Goal: Transaction & Acquisition: Purchase product/service

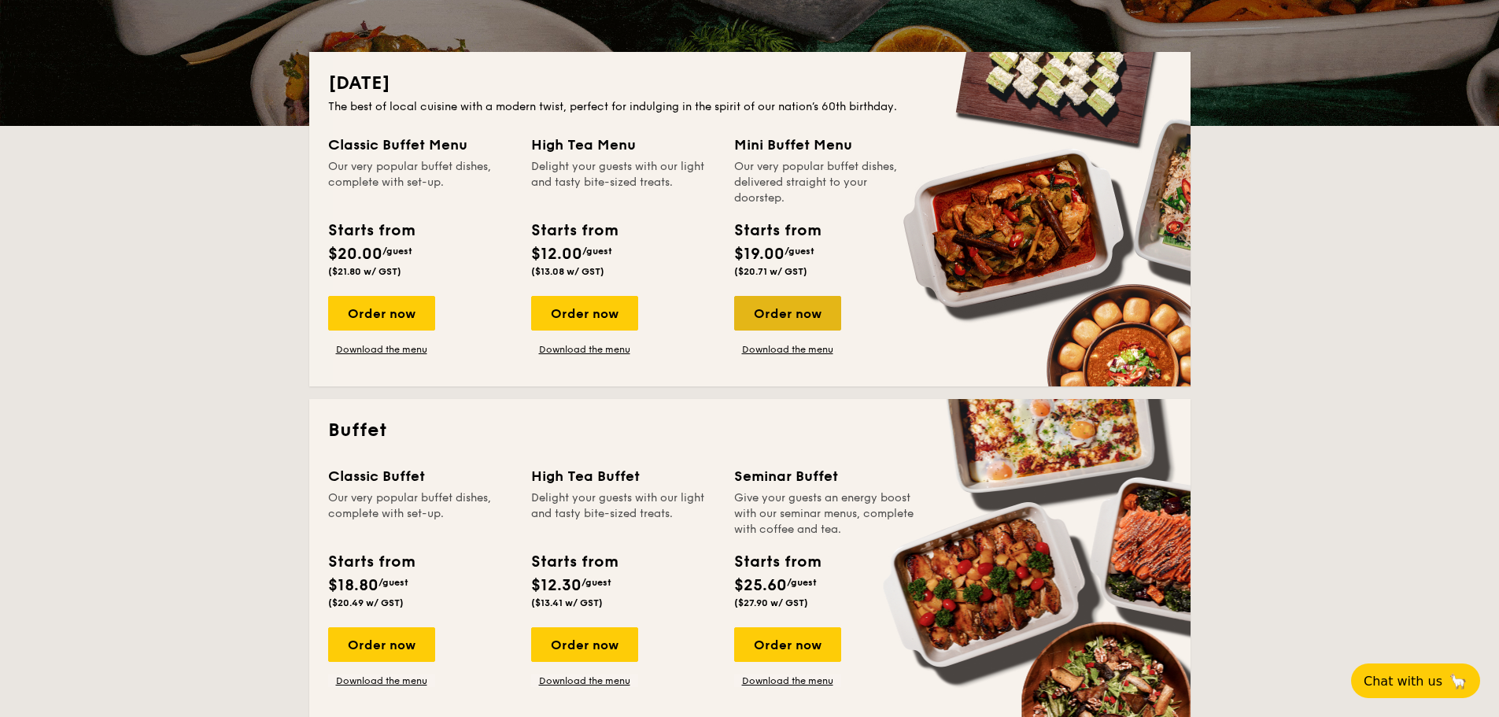
click at [821, 316] on div "Order now" at bounding box center [787, 313] width 107 height 35
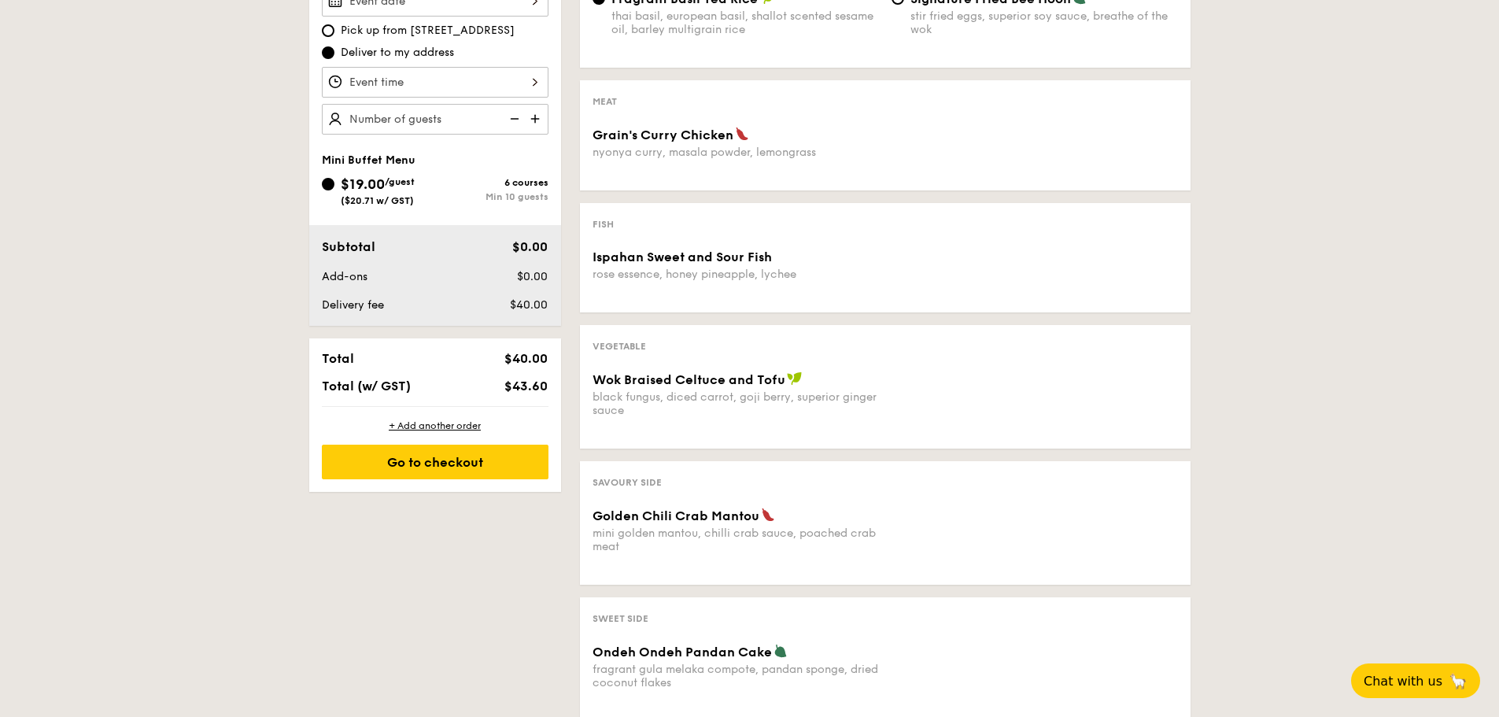
scroll to position [472, 0]
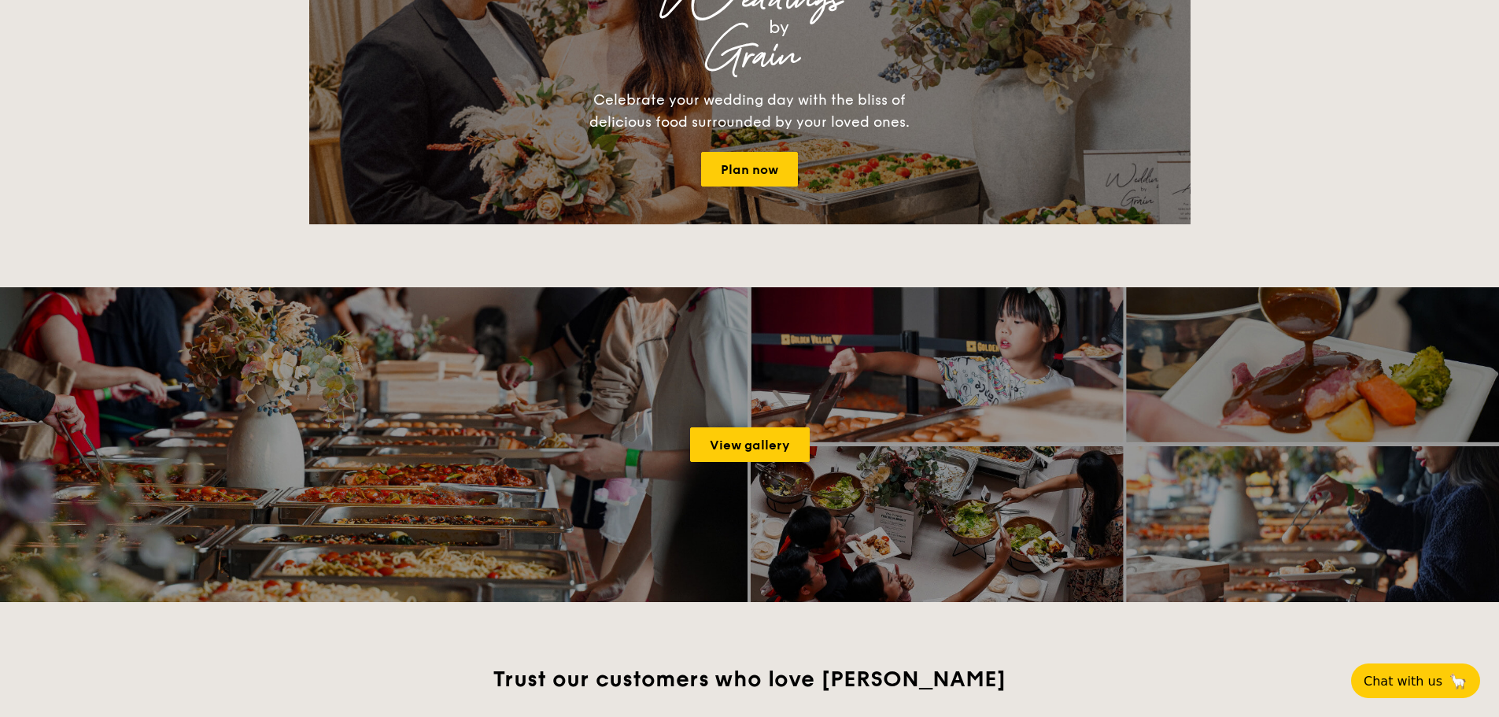
scroll to position [315, 0]
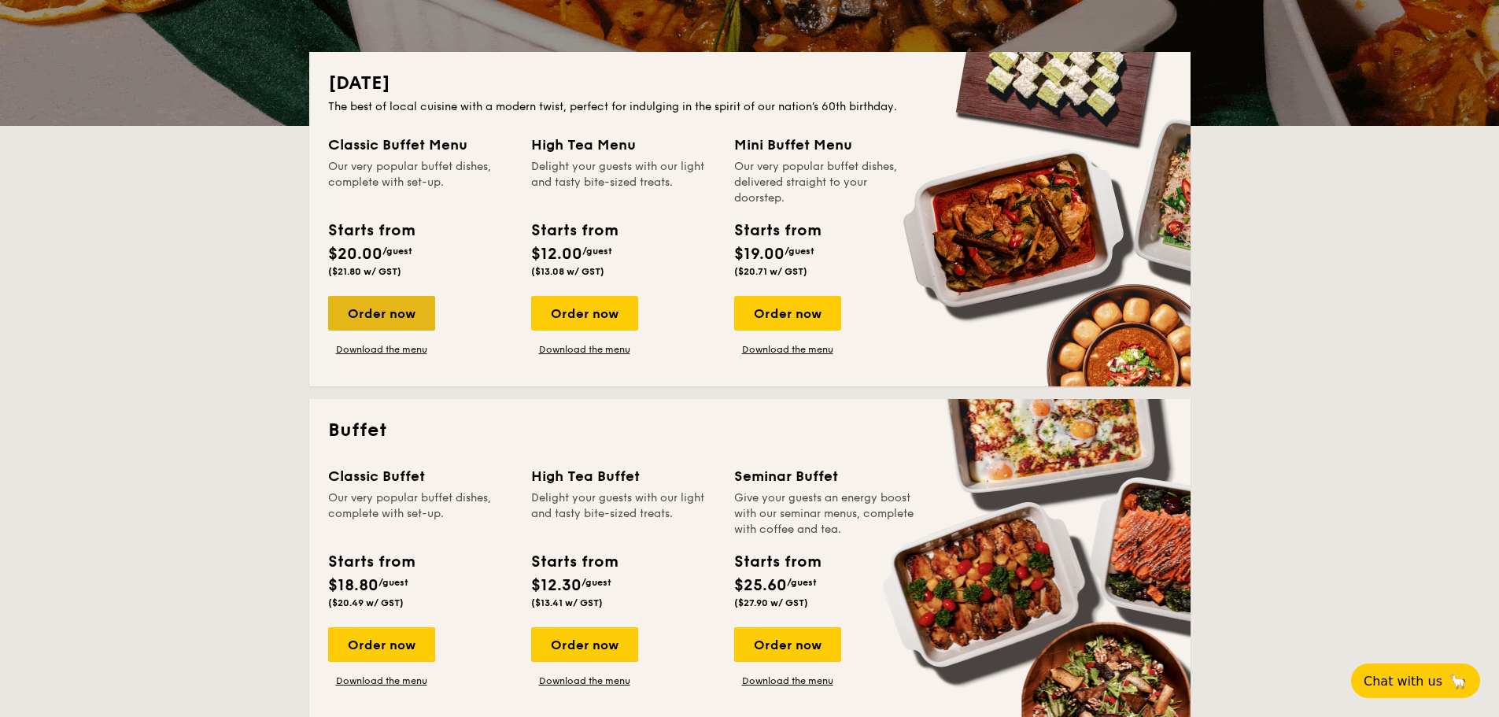
click at [396, 317] on div "Order now" at bounding box center [381, 313] width 107 height 35
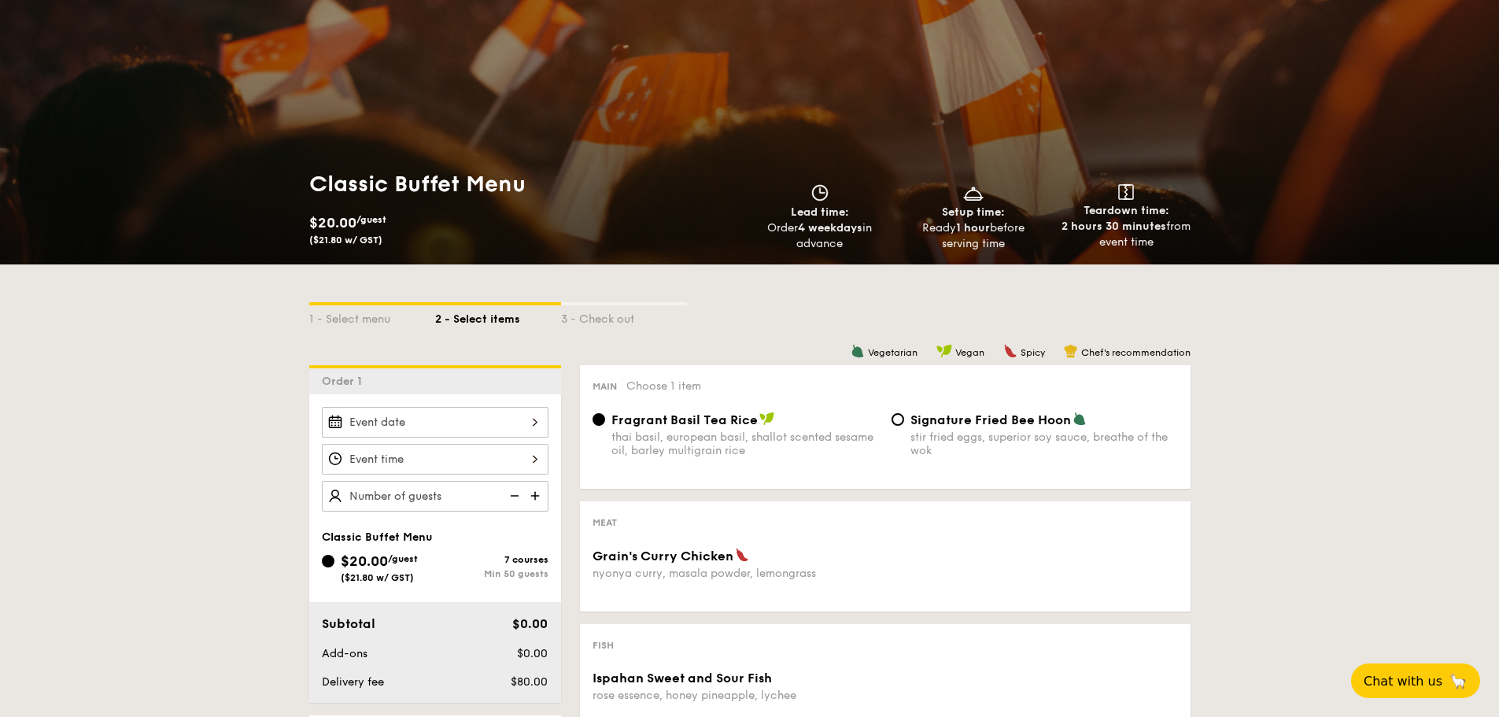
scroll to position [157, 0]
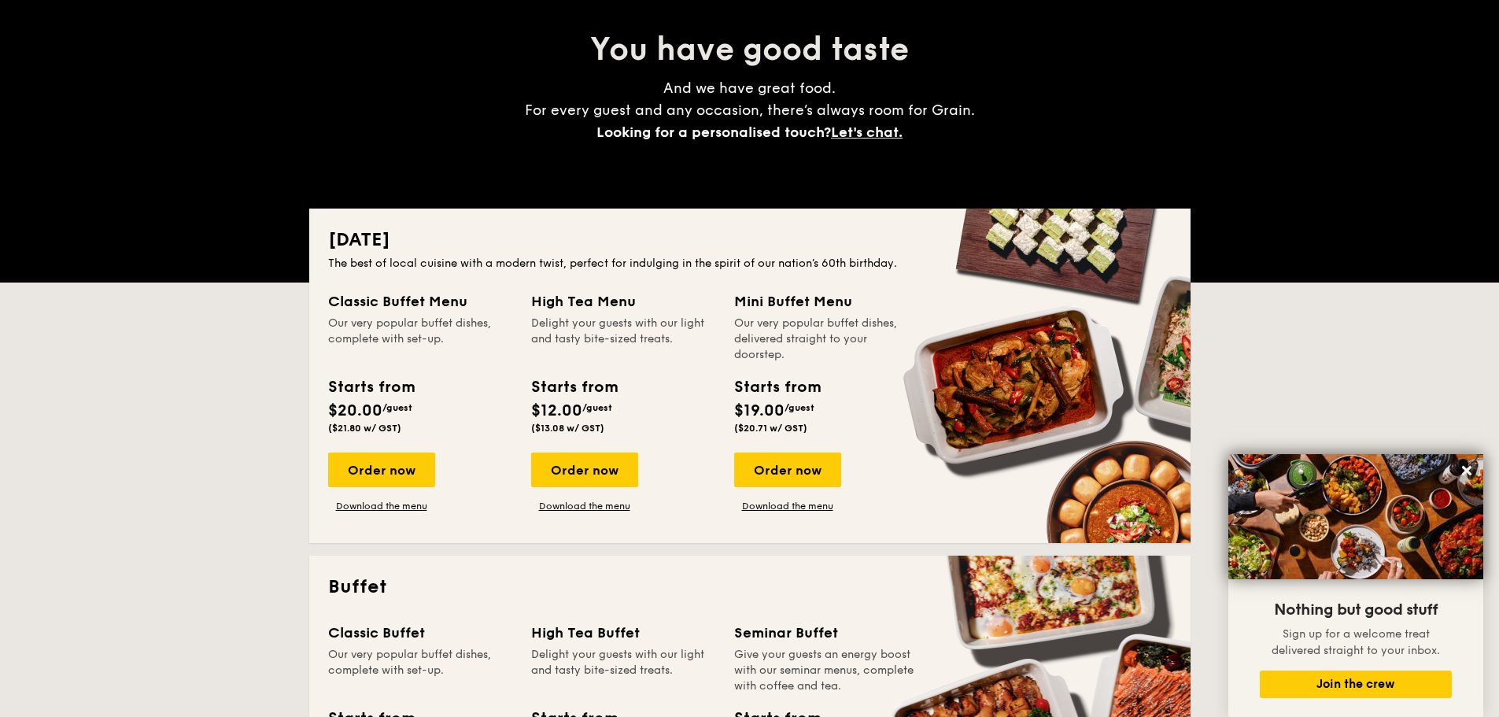
scroll to position [157, 0]
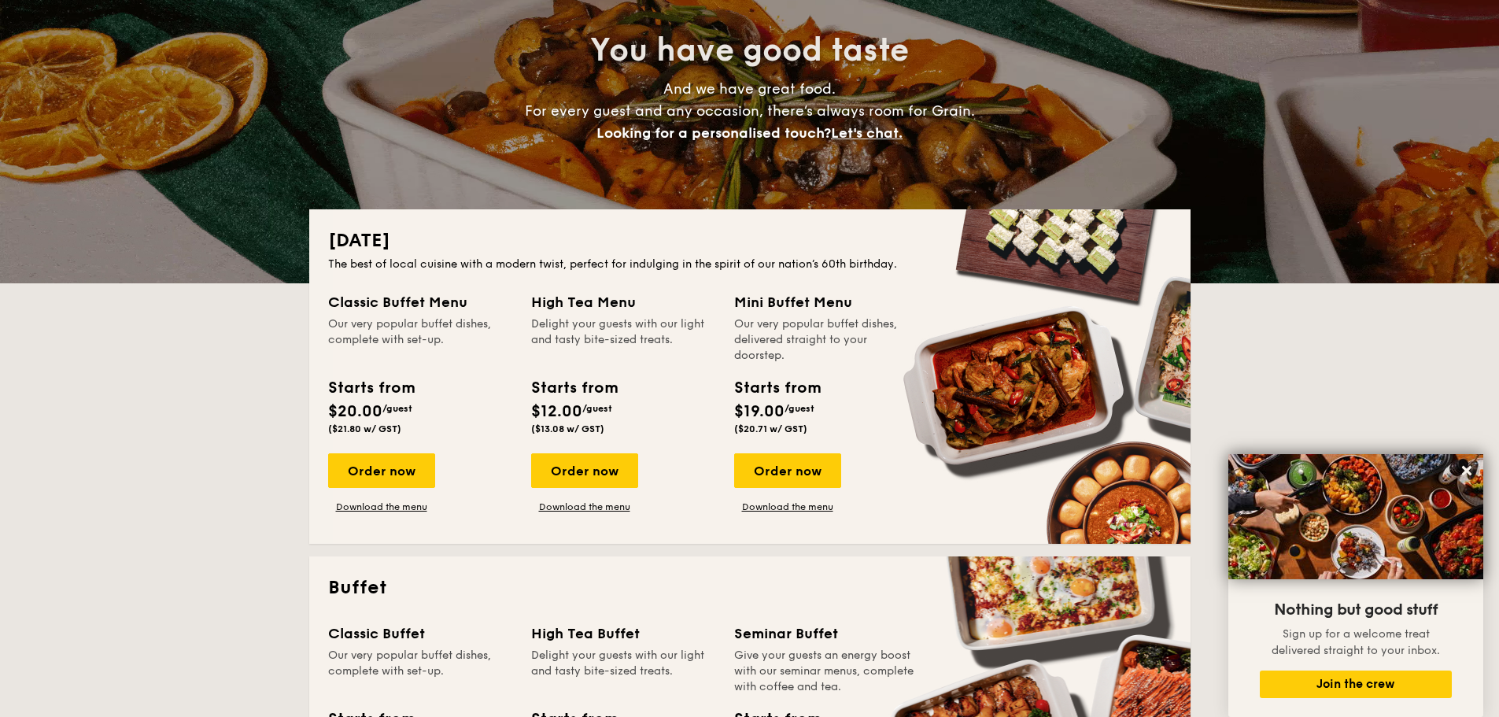
click at [780, 452] on div "Mini Buffet Menu Our very popular buffet dishes, delivered straight to your doo…" at bounding box center [826, 402] width 184 height 222
click at [777, 458] on div "Order now" at bounding box center [787, 470] width 107 height 35
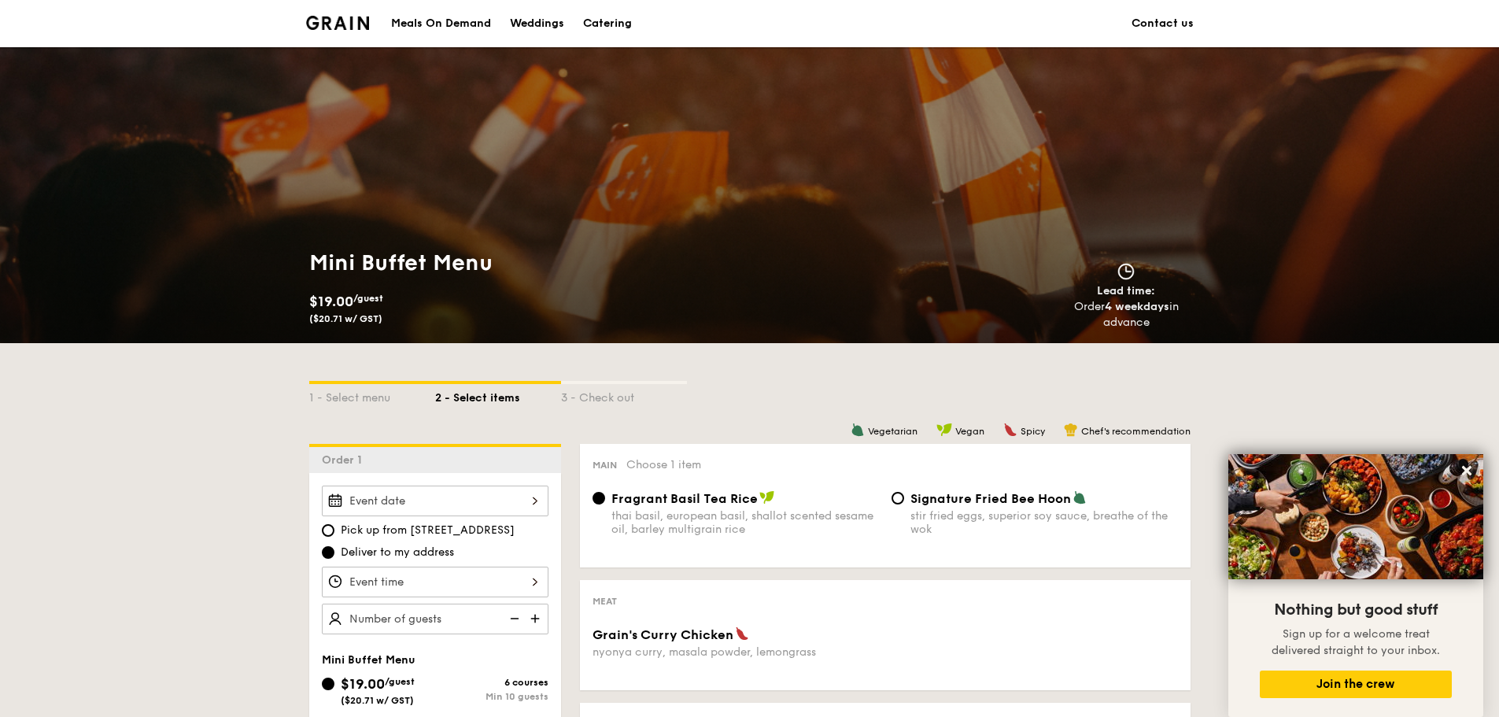
scroll to position [157, 0]
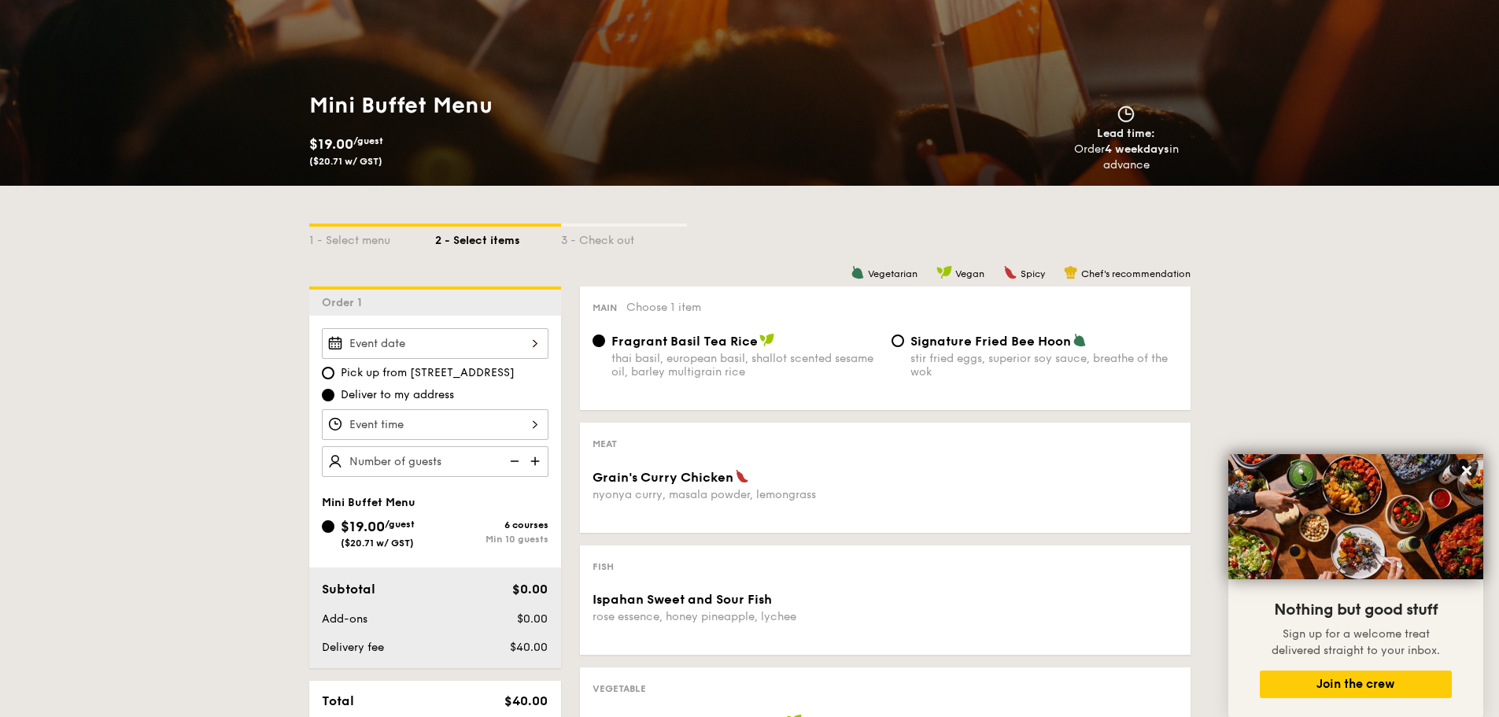
click at [909, 337] on div "Signature Fried Bee Hoon stir fried eggs, superior soy sauce, breathe of the wok" at bounding box center [1034, 356] width 299 height 46
click at [898, 334] on input "Signature Fried Bee Hoon stir fried eggs, superior soy sauce, breathe of the wok" at bounding box center [898, 340] width 13 height 13
radio input "true"
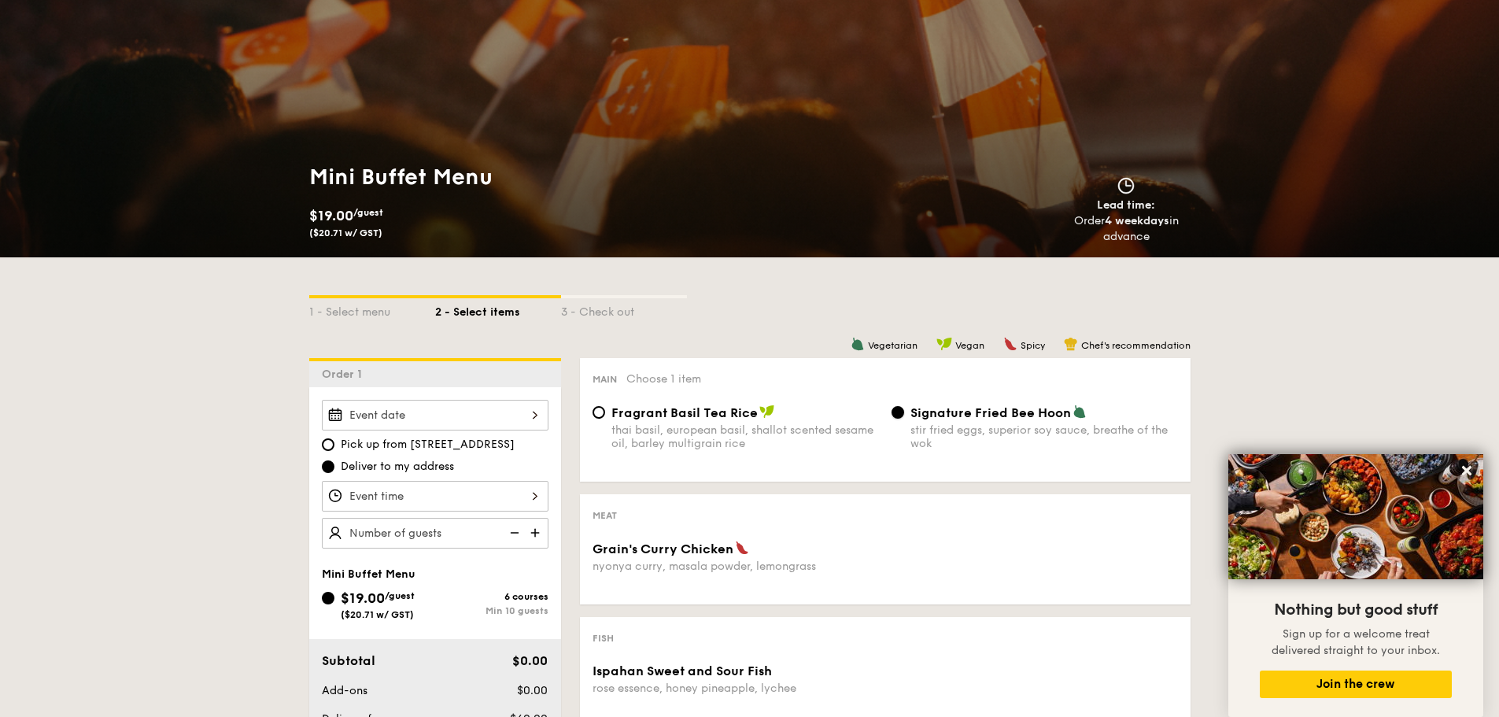
scroll to position [79, 0]
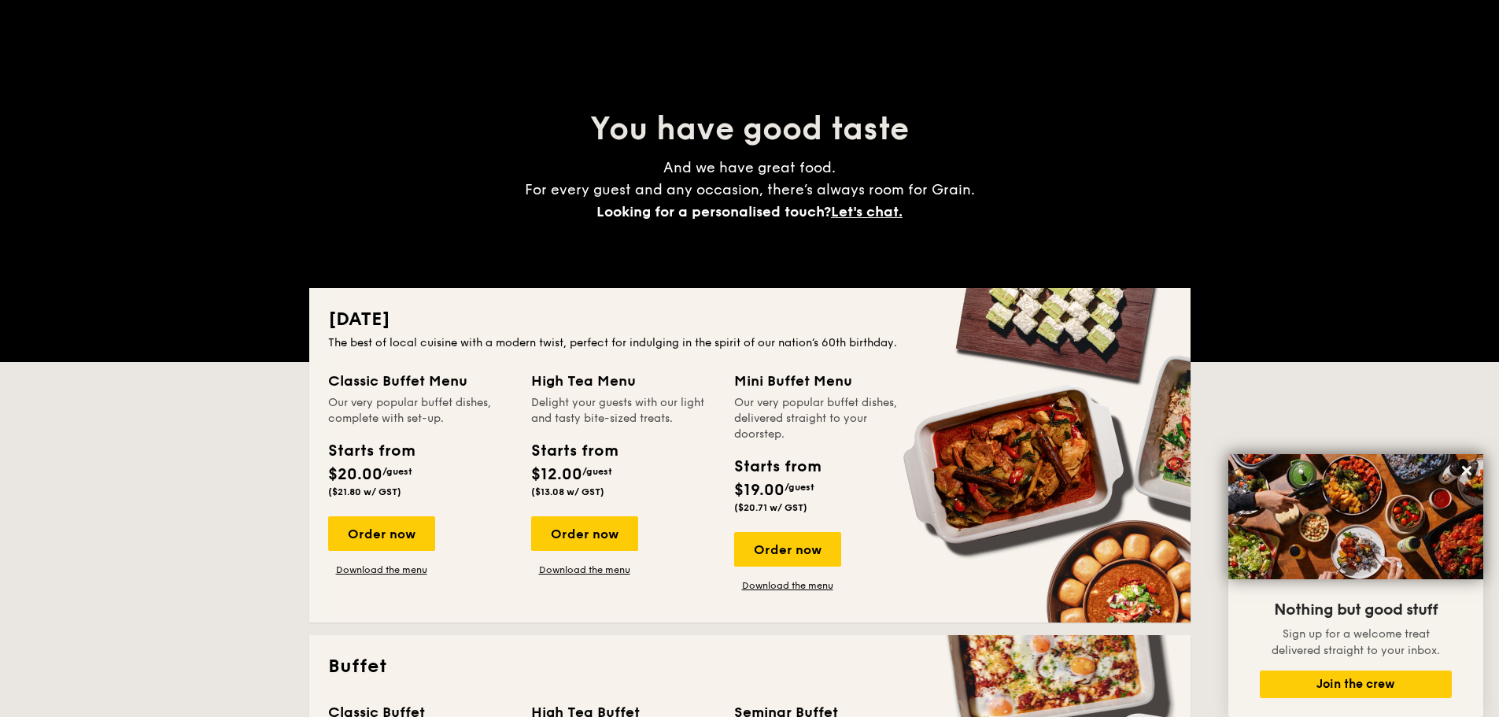
scroll to position [157, 0]
